Goal: Use online tool/utility: Utilize a website feature to perform a specific function

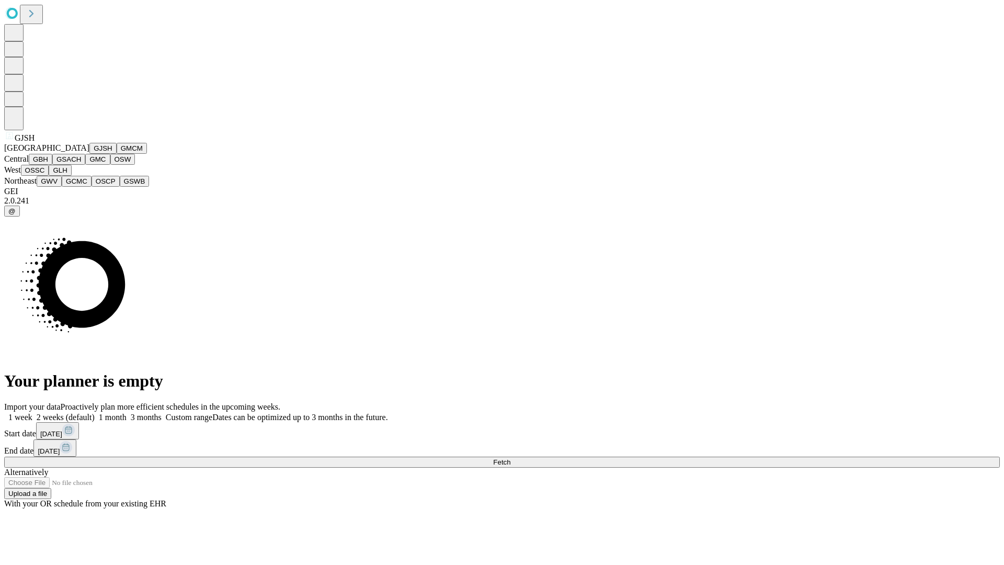
click at [89, 154] on button "GJSH" at bounding box center [102, 148] width 27 height 11
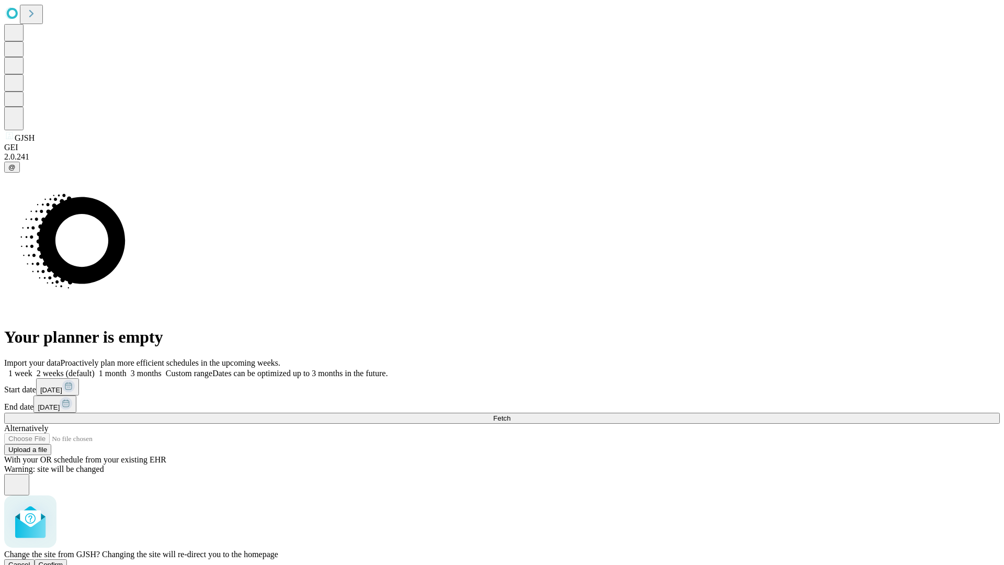
click at [63, 560] on span "Confirm" at bounding box center [51, 564] width 25 height 8
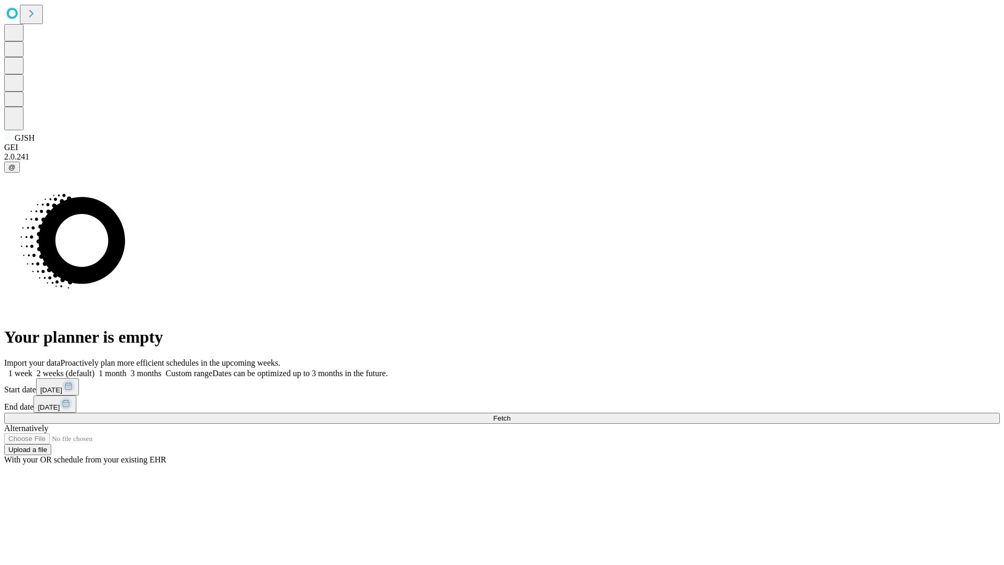
click at [95, 369] on label "2 weeks (default)" at bounding box center [63, 373] width 62 height 9
click at [510, 414] on span "Fetch" at bounding box center [501, 418] width 17 height 8
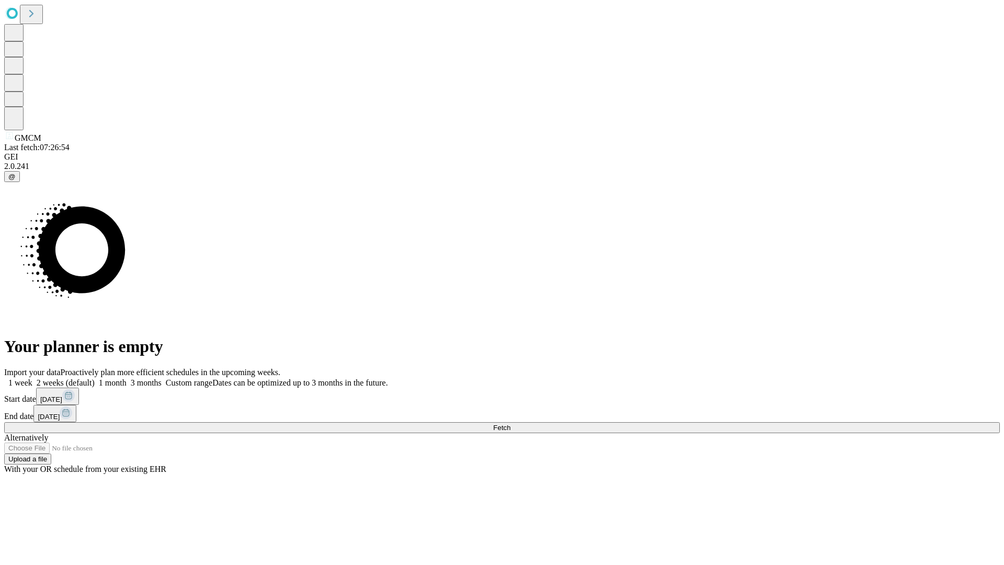
click at [95, 378] on label "2 weeks (default)" at bounding box center [63, 382] width 62 height 9
click at [510, 423] on span "Fetch" at bounding box center [501, 427] width 17 height 8
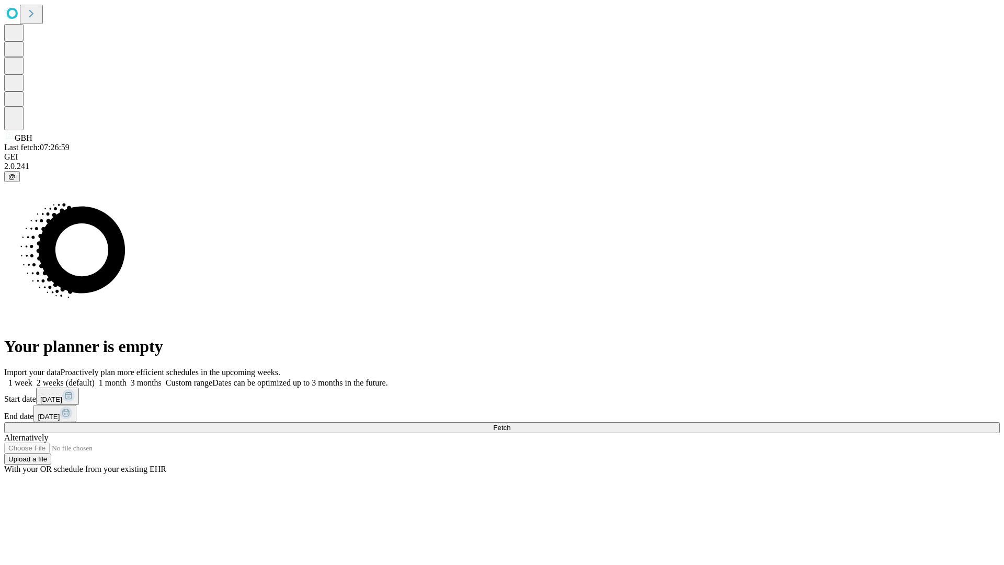
click at [95, 378] on label "2 weeks (default)" at bounding box center [63, 382] width 62 height 9
click at [510, 423] on span "Fetch" at bounding box center [501, 427] width 17 height 8
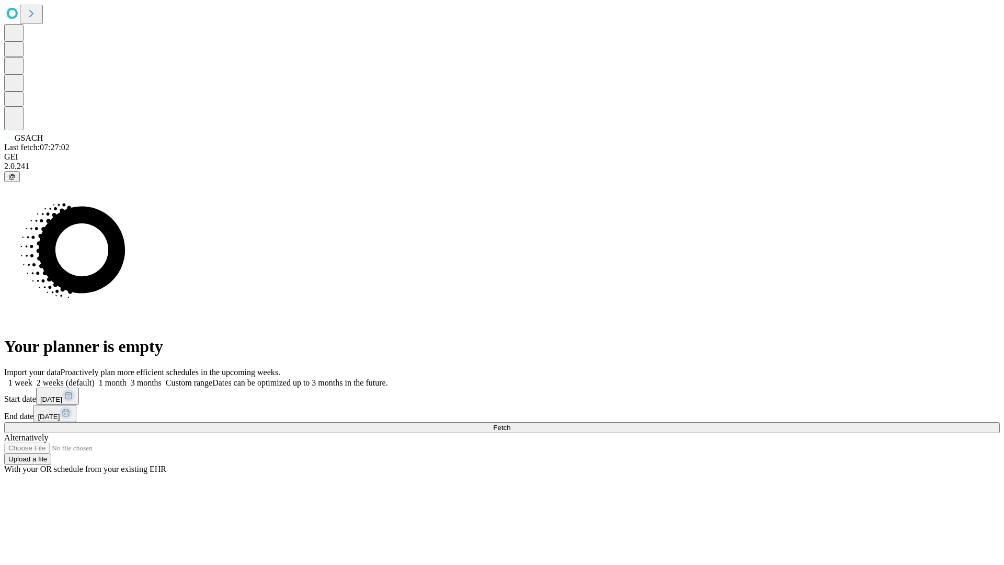
click at [95, 378] on label "2 weeks (default)" at bounding box center [63, 382] width 62 height 9
click at [510, 423] on span "Fetch" at bounding box center [501, 427] width 17 height 8
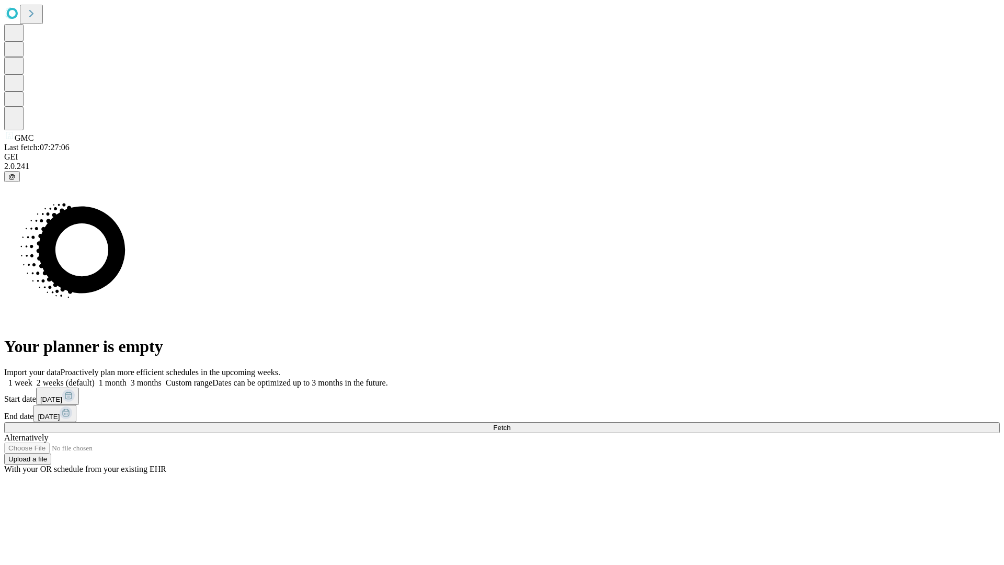
click at [95, 378] on label "2 weeks (default)" at bounding box center [63, 382] width 62 height 9
click at [510, 423] on span "Fetch" at bounding box center [501, 427] width 17 height 8
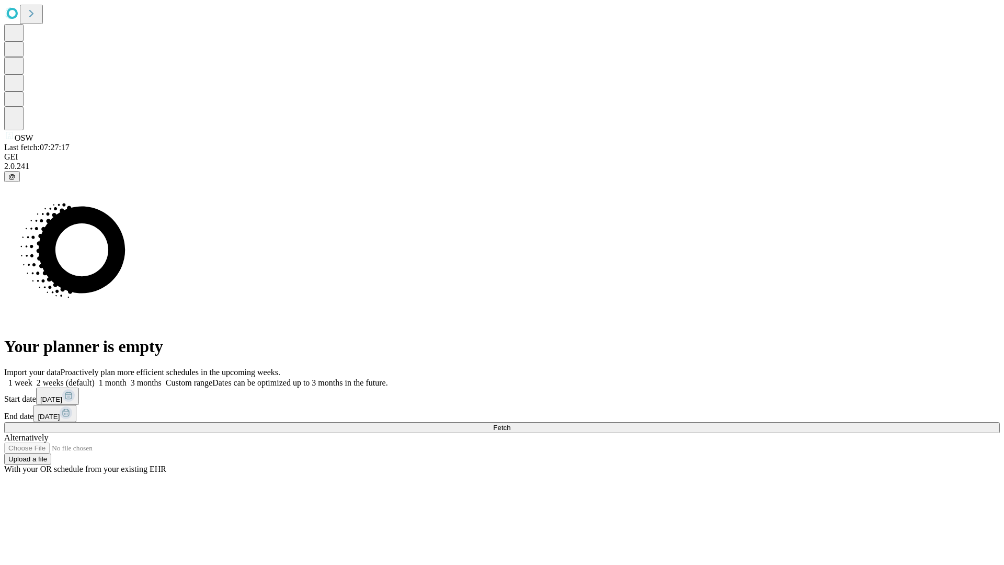
click at [95, 378] on label "2 weeks (default)" at bounding box center [63, 382] width 62 height 9
click at [510, 423] on span "Fetch" at bounding box center [501, 427] width 17 height 8
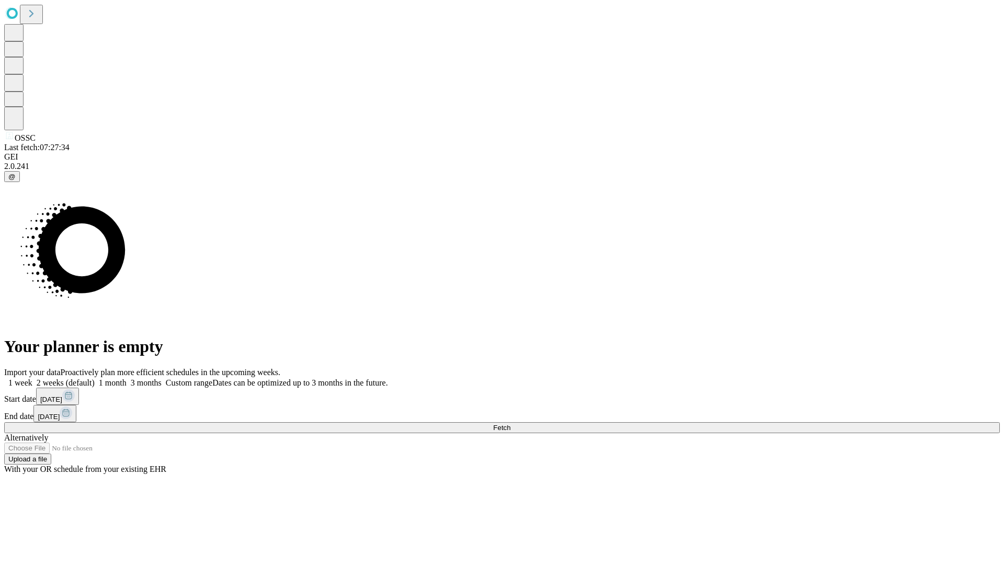
click at [95, 378] on label "2 weeks (default)" at bounding box center [63, 382] width 62 height 9
click at [510, 423] on span "Fetch" at bounding box center [501, 427] width 17 height 8
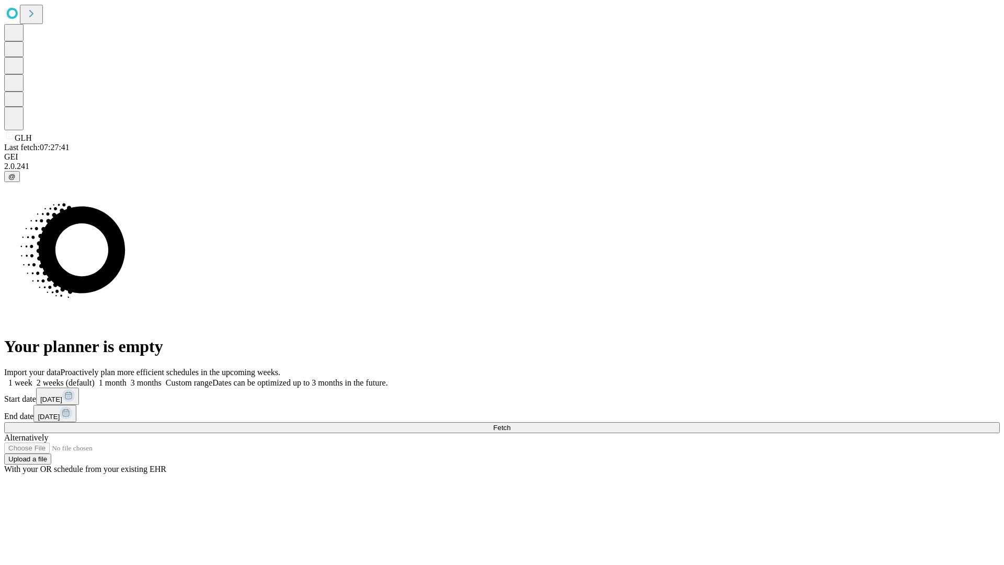
click at [95, 378] on label "2 weeks (default)" at bounding box center [63, 382] width 62 height 9
click at [510, 423] on span "Fetch" at bounding box center [501, 427] width 17 height 8
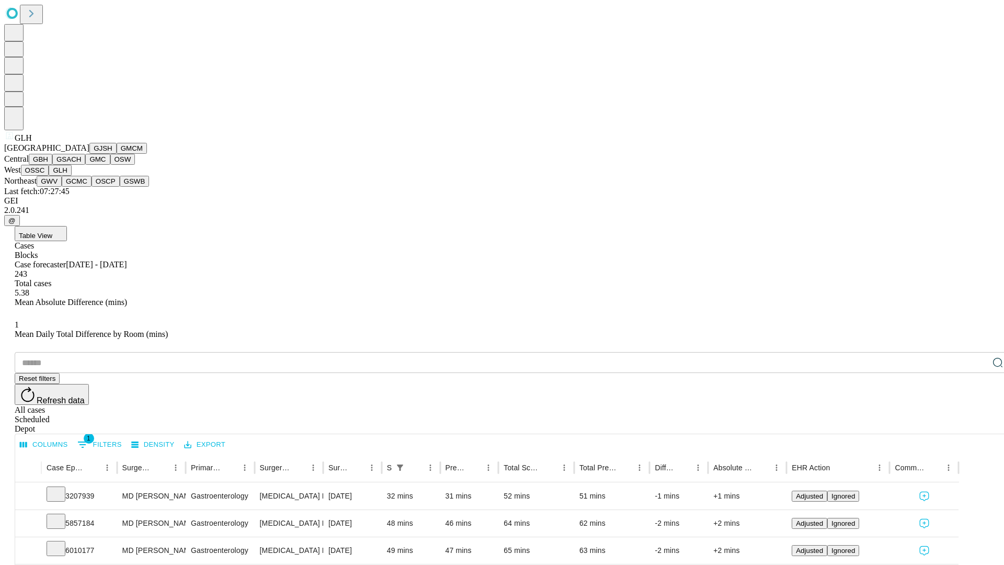
click at [62, 187] on button "GWV" at bounding box center [49, 181] width 25 height 11
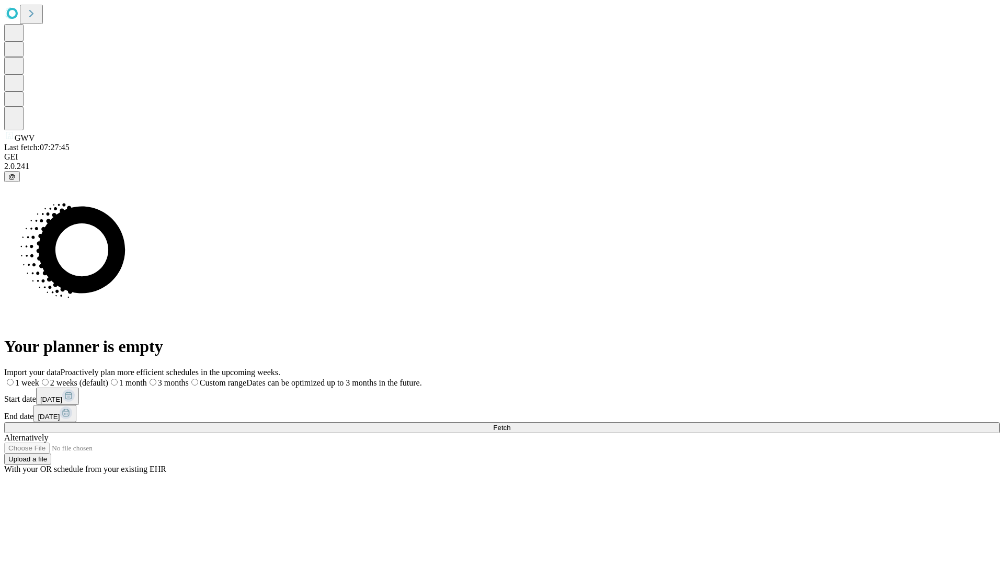
click at [108, 378] on label "2 weeks (default)" at bounding box center [73, 382] width 69 height 9
click at [510, 423] on span "Fetch" at bounding box center [501, 427] width 17 height 8
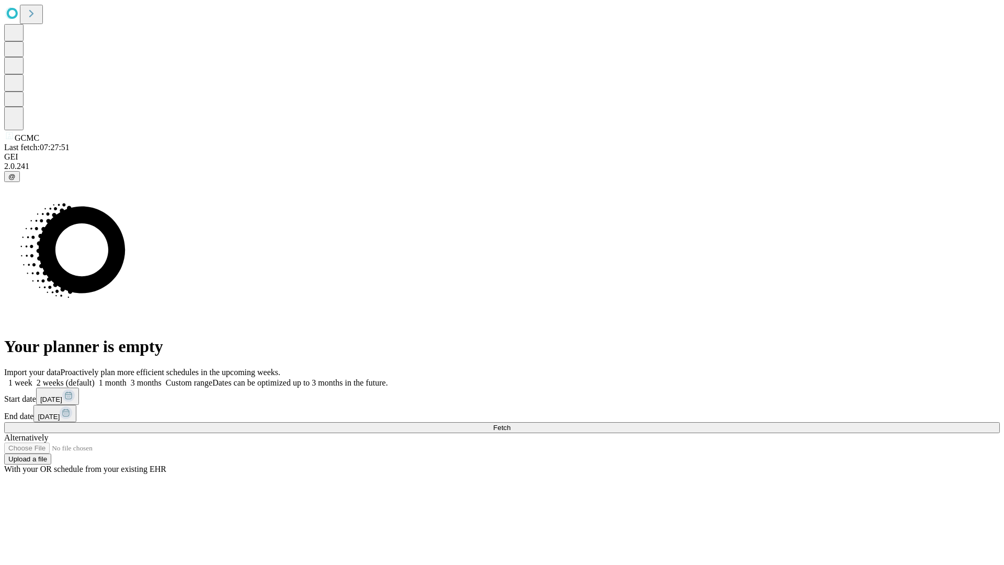
click at [95, 378] on label "2 weeks (default)" at bounding box center [63, 382] width 62 height 9
click at [510, 423] on span "Fetch" at bounding box center [501, 427] width 17 height 8
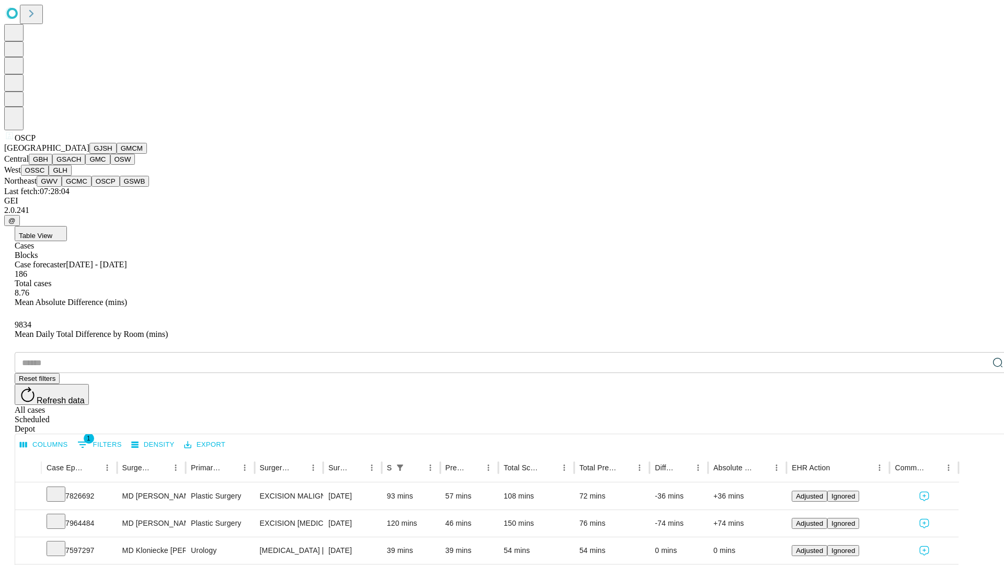
click at [120, 187] on button "GSWB" at bounding box center [135, 181] width 30 height 11
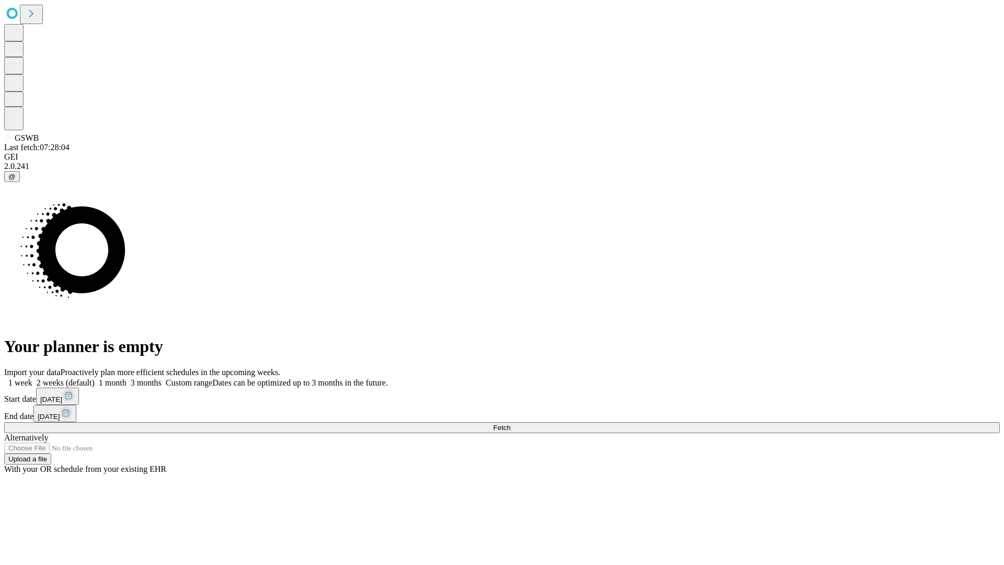
click at [95, 378] on label "2 weeks (default)" at bounding box center [63, 382] width 62 height 9
click at [510, 423] on span "Fetch" at bounding box center [501, 427] width 17 height 8
